Goal: Task Accomplishment & Management: Use online tool/utility

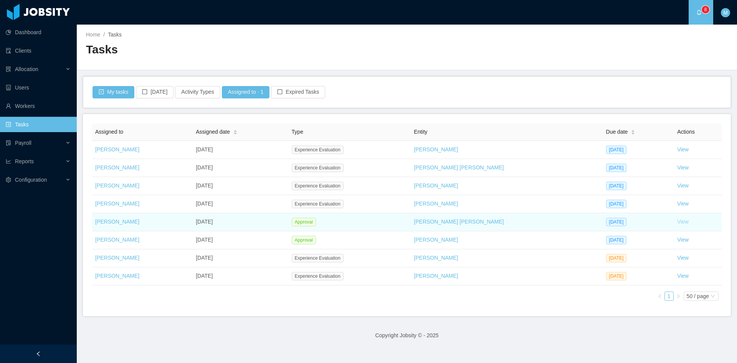
click at [677, 223] on link "View" at bounding box center [683, 221] width 12 height 6
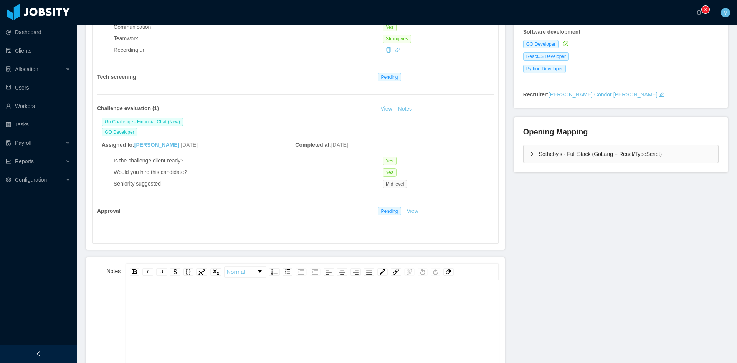
scroll to position [256, 0]
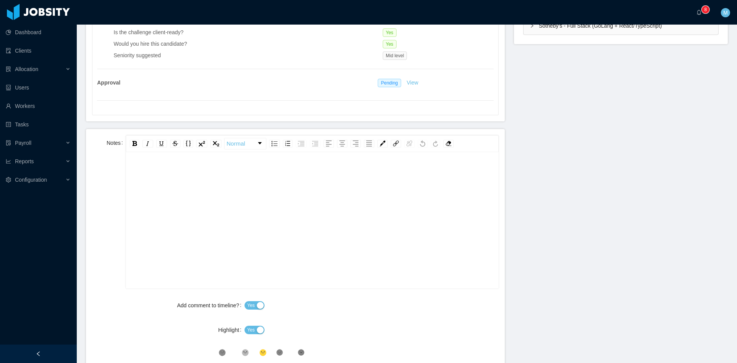
click at [260, 213] on div "rdw-editor" at bounding box center [312, 232] width 361 height 134
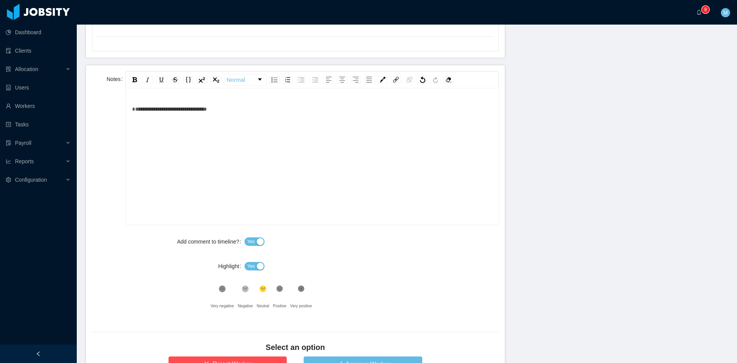
click at [253, 266] on button "Yes" at bounding box center [255, 266] width 20 height 8
click at [280, 287] on icon at bounding box center [279, 289] width 7 height 7
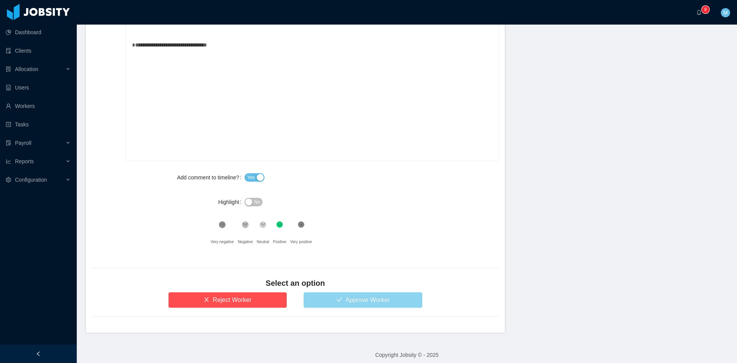
click at [357, 304] on button "Approve Worker" at bounding box center [363, 299] width 119 height 15
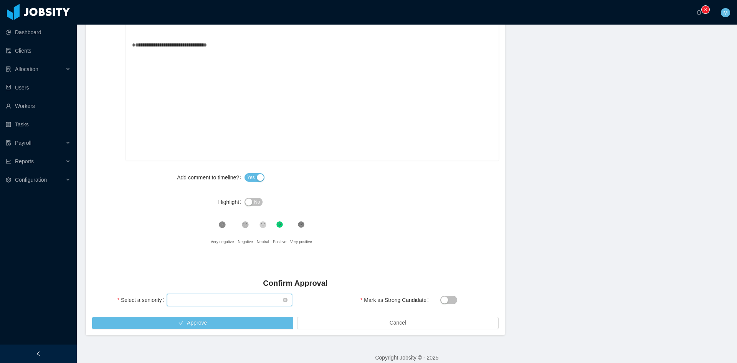
click at [263, 299] on div "Select seniority" at bounding box center [227, 300] width 111 height 12
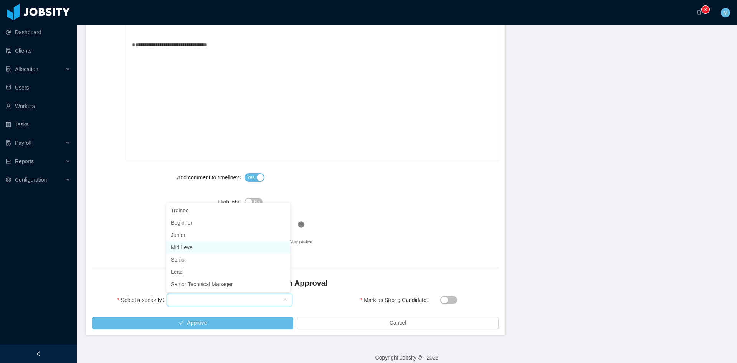
click at [204, 250] on li "Mid Level" at bounding box center [228, 247] width 124 height 12
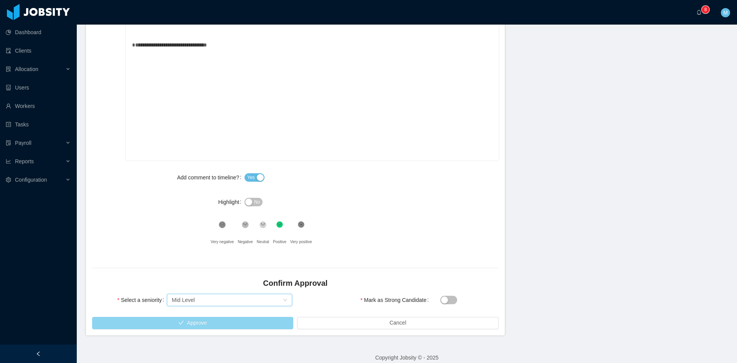
click at [211, 326] on button "Approve" at bounding box center [192, 323] width 201 height 12
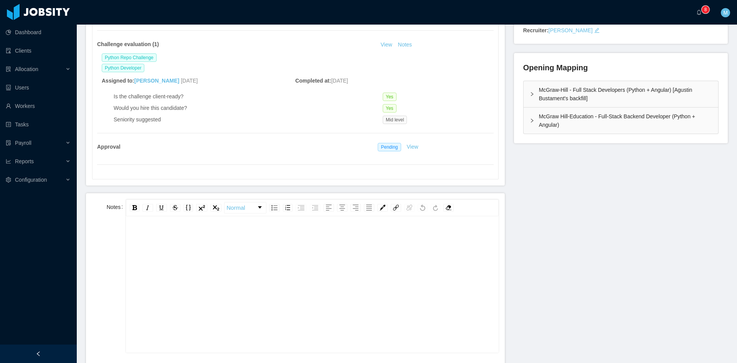
scroll to position [256, 0]
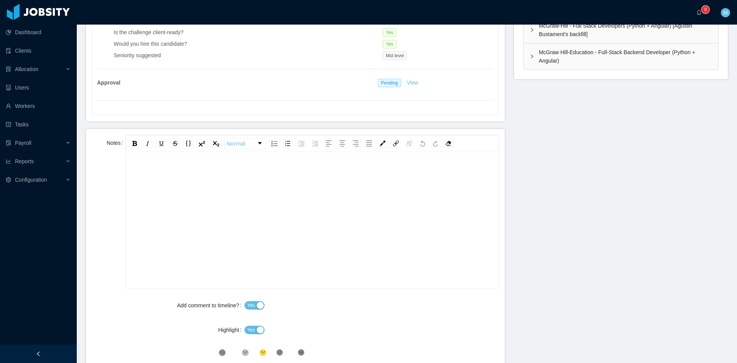
click at [290, 208] on div "rdw-editor" at bounding box center [312, 232] width 361 height 134
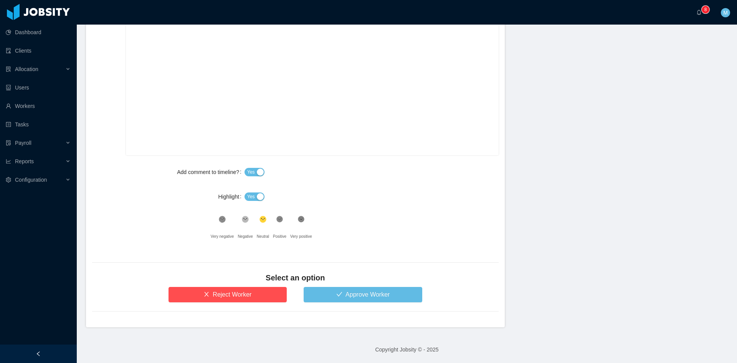
click at [251, 196] on span "Yes" at bounding box center [251, 197] width 8 height 8
click at [279, 218] on icon at bounding box center [279, 219] width 7 height 7
click at [337, 293] on button "Approve Worker" at bounding box center [363, 294] width 119 height 15
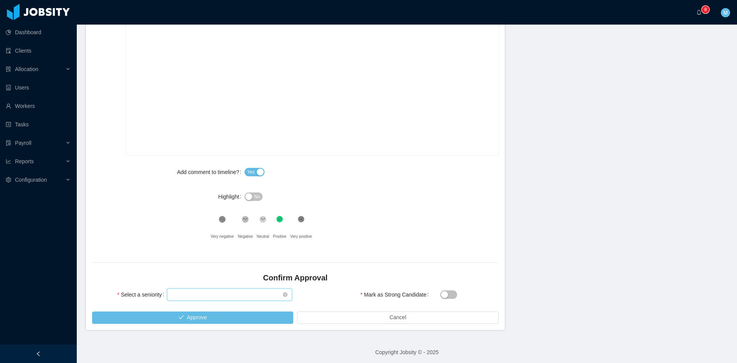
click at [228, 295] on div "Select seniority" at bounding box center [227, 295] width 111 height 12
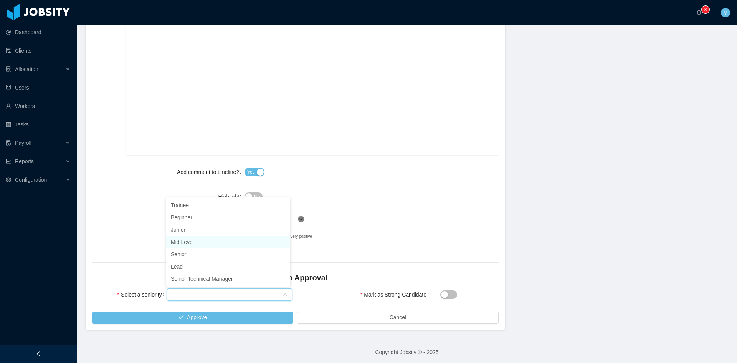
click at [194, 244] on li "Mid Level" at bounding box center [228, 242] width 124 height 12
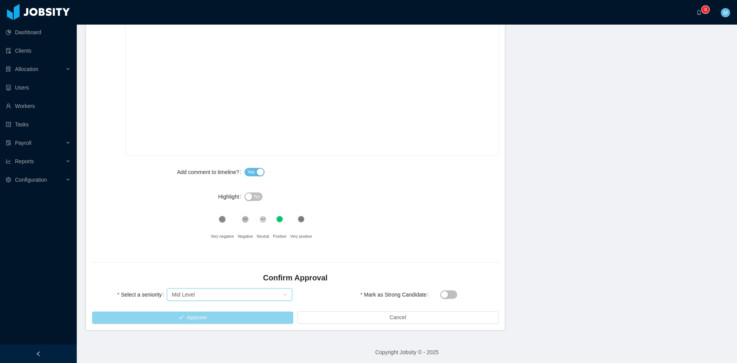
click at [202, 317] on button "Approve" at bounding box center [192, 317] width 201 height 12
click at [89, 0] on div "··· 0 1 2 3 4 5 6 7 8 9 0 1 2 3 4 5 6 7 8 9 0 1 2 3 4 5 6 7 8 9 ··· M ···" at bounding box center [368, 12] width 739 height 25
